Goal: Task Accomplishment & Management: Use online tool/utility

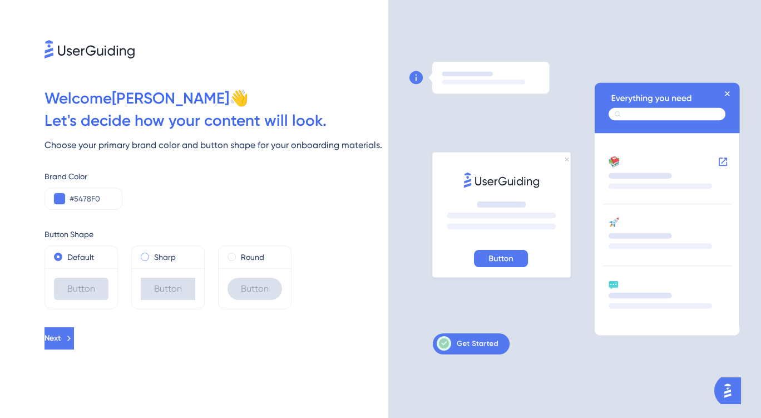
click at [145, 261] on div "Sharp" at bounding box center [168, 256] width 55 height 13
click at [60, 256] on span at bounding box center [58, 257] width 8 height 8
click at [66, 254] on input "radio" at bounding box center [66, 254] width 0 height 0
click at [61, 337] on span "Next" at bounding box center [53, 338] width 16 height 13
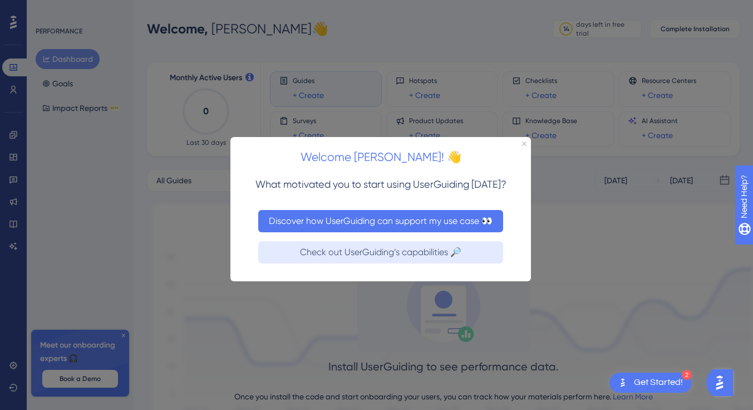
click at [376, 216] on button "Discover how UserGuiding can support my use case 👀" at bounding box center [380, 220] width 245 height 22
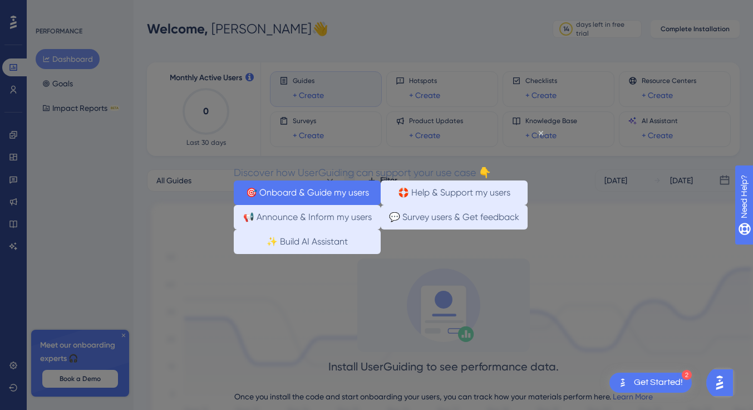
click at [290, 190] on button "🎯 Onboard & Guide my users" at bounding box center [307, 192] width 147 height 24
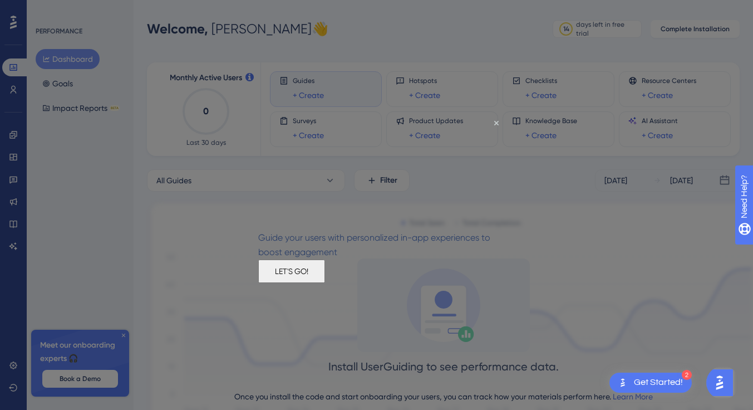
click at [325, 282] on button "LET'S GO!" at bounding box center [291, 270] width 67 height 23
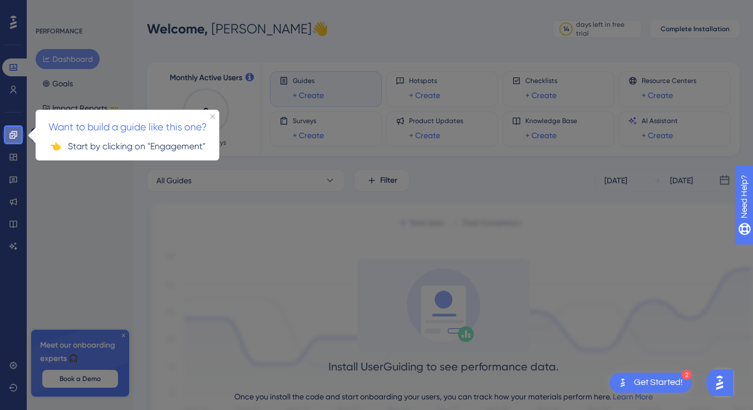
click at [12, 136] on icon at bounding box center [12, 134] width 7 height 7
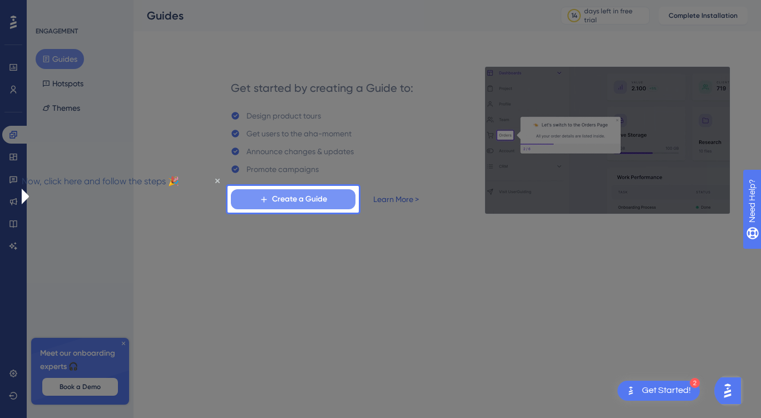
click at [285, 198] on span "Create a Guide" at bounding box center [299, 199] width 55 height 13
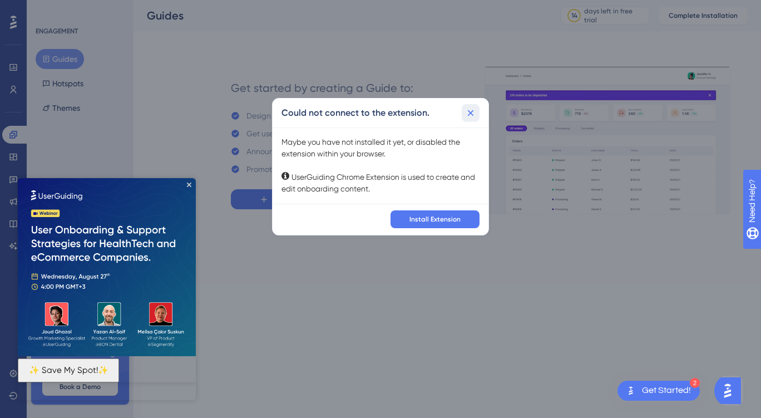
click at [472, 109] on icon at bounding box center [470, 112] width 11 height 11
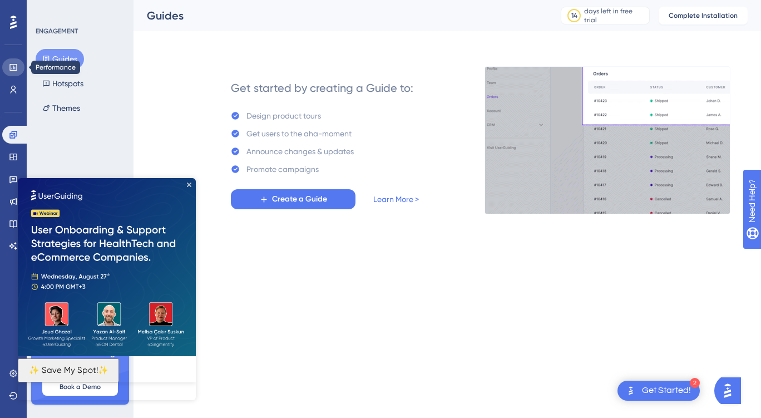
click at [13, 70] on icon at bounding box center [13, 67] width 9 height 9
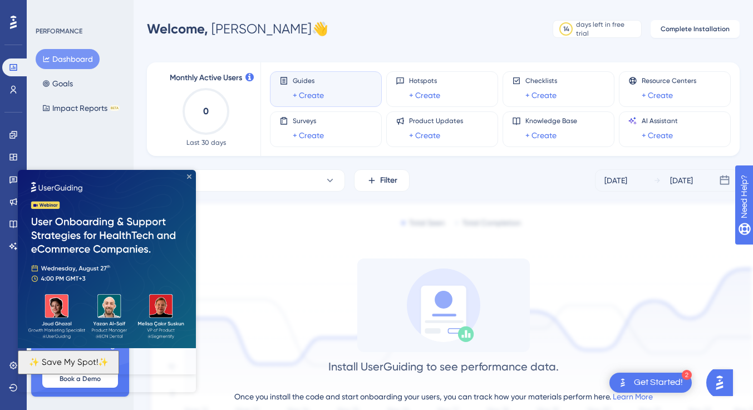
click at [190, 176] on icon "Close Preview" at bounding box center [189, 176] width 4 height 4
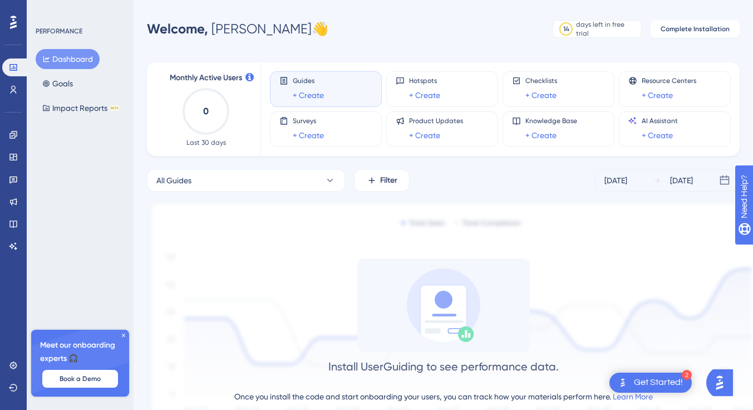
click at [66, 58] on button "Dashboard" at bounding box center [68, 59] width 64 height 20
click at [673, 380] on div "Get Started!" at bounding box center [658, 382] width 49 height 12
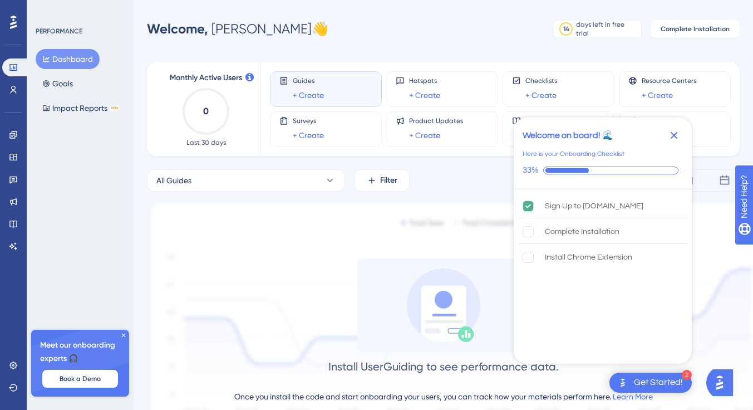
click at [672, 134] on icon "Close Checklist" at bounding box center [674, 135] width 7 height 7
